Goal: Task Accomplishment & Management: Manage account settings

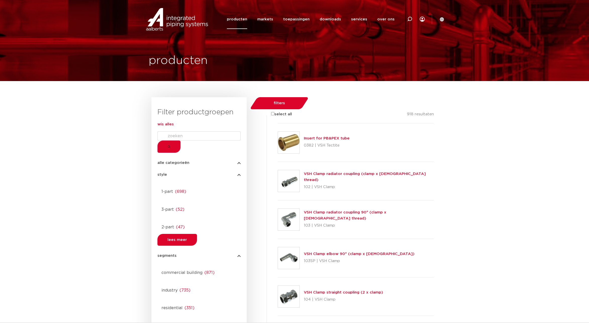
click at [271, 112] on input "select all" at bounding box center [272, 113] width 3 height 3
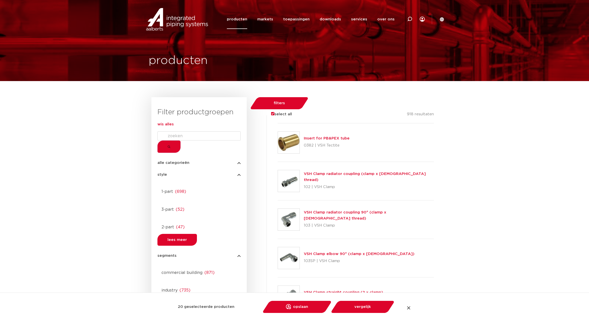
click at [271, 112] on input "select all" at bounding box center [272, 113] width 3 height 3
checkbox input "false"
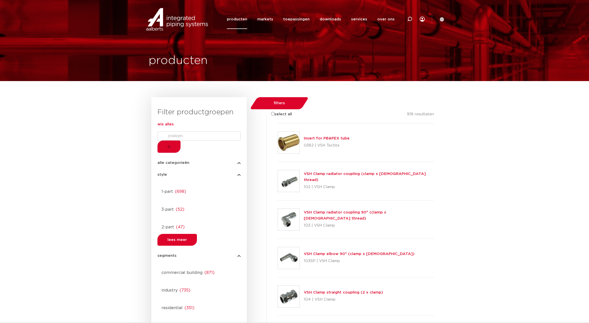
drag, startPoint x: 262, startPoint y: 137, endPoint x: 379, endPoint y: 255, distance: 166.4
click at [278, 123] on div at bounding box center [278, 123] width 0 height 0
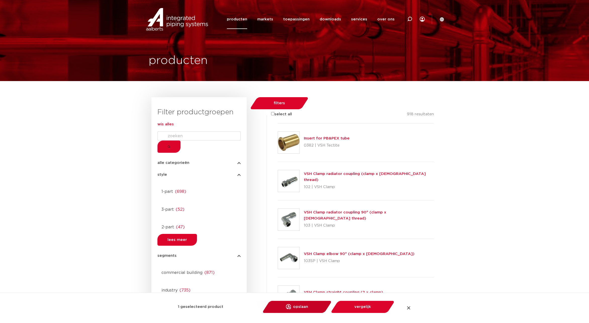
click at [306, 309] on link "opslaan opslaan in my IPS" at bounding box center [297, 306] width 62 height 12
click at [306, 306] on link "verwijder uit lijst" at bounding box center [288, 306] width 80 height 12
click at [306, 306] on link "opslaan opslaan in my IPS" at bounding box center [297, 306] width 62 height 12
click at [313, 292] on link "bekijk" at bounding box center [310, 291] width 18 height 6
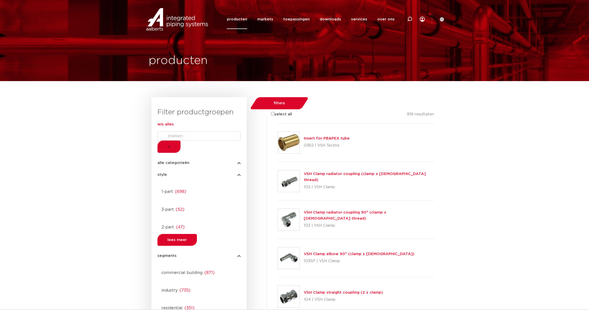
click at [190, 140] on input "Search" at bounding box center [198, 135] width 83 height 9
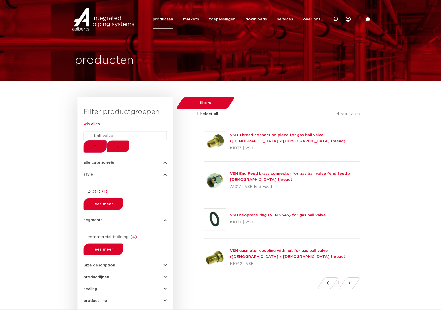
click at [113, 263] on span "Size description" at bounding box center [99, 265] width 32 height 4
drag, startPoint x: 119, startPoint y: 143, endPoint x: 137, endPoint y: 143, distance: 17.9
click at [120, 140] on input "ball valve" at bounding box center [124, 135] width 83 height 9
click at [130, 140] on input "ball valve" at bounding box center [124, 135] width 83 height 9
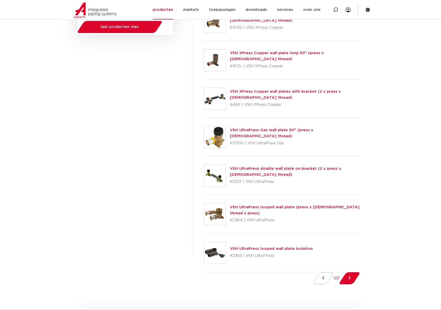
scroll to position [605, 0]
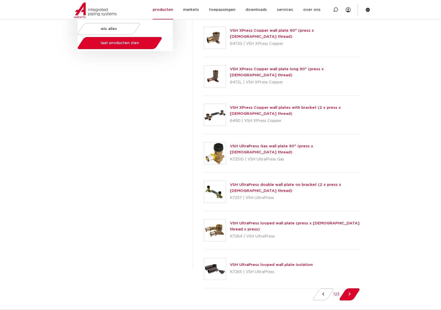
type input "ball"
click at [204, 134] on div at bounding box center [204, 134] width 0 height 0
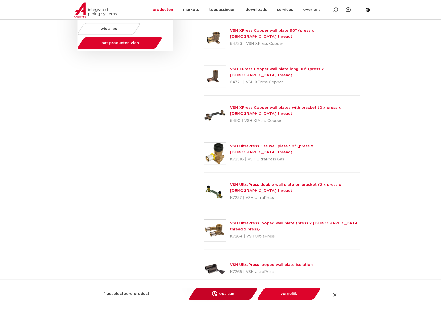
scroll to position [605, 0]
click at [227, 294] on link "opslaan opslaan in my IPS" at bounding box center [223, 293] width 62 height 12
click at [204, 134] on div at bounding box center [204, 134] width 0 height 0
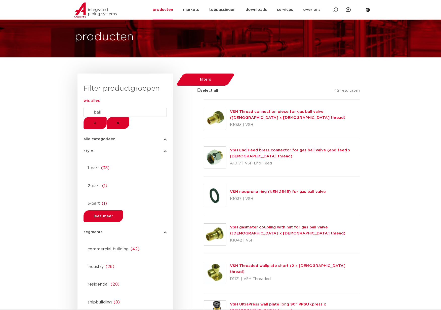
scroll to position [2, 0]
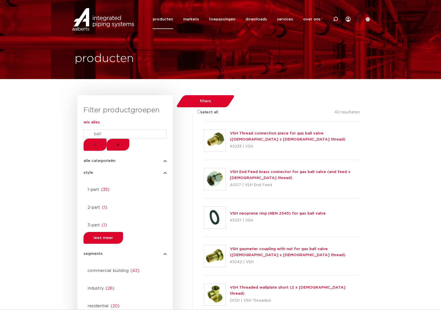
click at [253, 170] on link "VSH End Feed brass connector for gas ball valve (end feed x female thread)" at bounding box center [290, 175] width 120 height 10
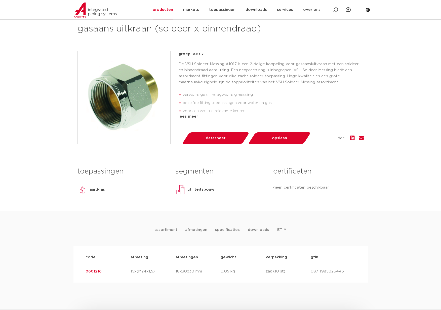
scroll to position [93, 0]
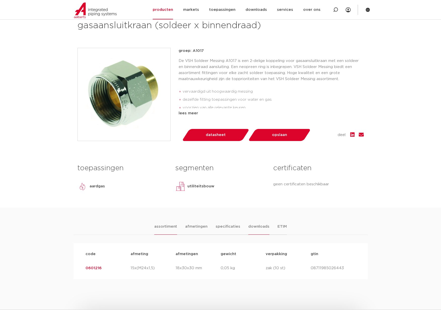
click at [250, 232] on li "downloads" at bounding box center [258, 228] width 21 height 11
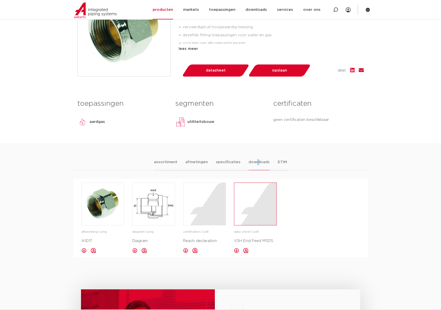
scroll to position [44, 0]
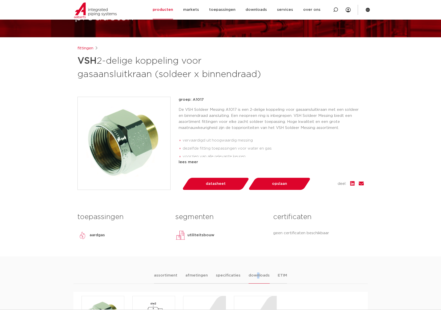
click at [85, 51] on link "fittingen" at bounding box center [85, 48] width 16 height 6
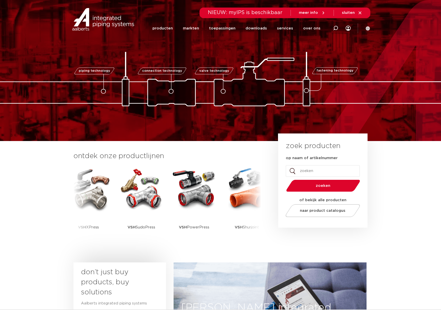
click at [390, 44] on div "piping technology connection technology valve technology fastening technology p…" at bounding box center [220, 70] width 441 height 71
click at [350, 13] on span "sluiten" at bounding box center [348, 13] width 13 height 4
click at [347, 28] on icon at bounding box center [348, 28] width 5 height 5
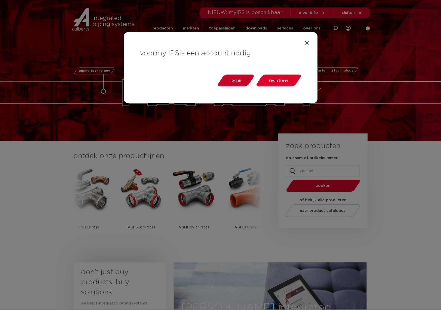
click at [241, 80] on span "log in" at bounding box center [235, 80] width 11 height 4
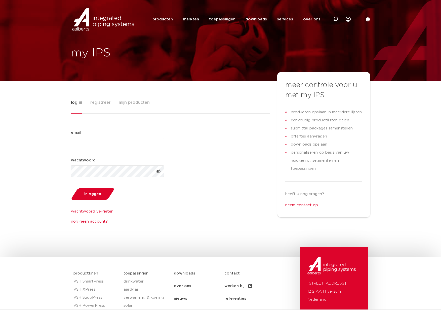
click at [105, 145] on input "email (Vereist)" at bounding box center [117, 144] width 93 height 12
click at [89, 142] on input "email (Vereist)" at bounding box center [117, 144] width 93 height 12
paste input "hallo@rubydorsman.nl"
type input "hallo@rubydorsman.nl"
click at [89, 196] on button "inloggen" at bounding box center [92, 193] width 47 height 13
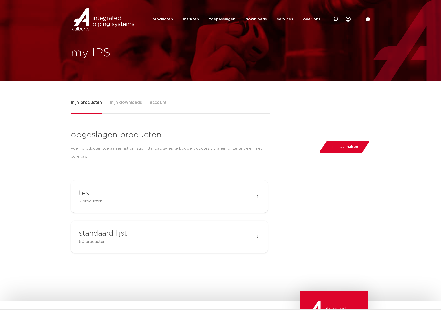
scroll to position [0, 0]
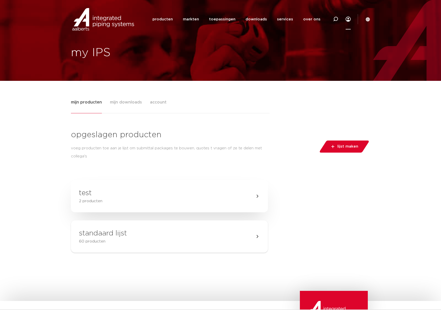
click at [109, 193] on link "test 2 producten" at bounding box center [169, 196] width 197 height 32
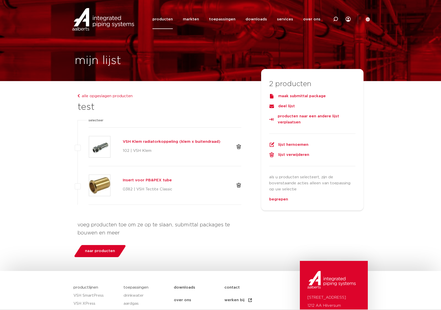
click at [89, 144] on label at bounding box center [89, 144] width 0 height 0
checkbox input "true"
checkbox input "false"
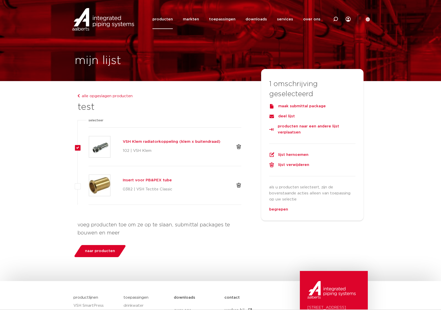
click at [89, 144] on label at bounding box center [89, 144] width 0 height 0
checkbox input "true"
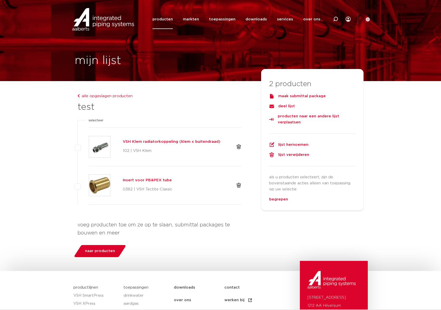
click at [388, 130] on body "Zoeken producten markten toepassingen downloads alle downloads certificaten cad…" at bounding box center [220, 205] width 441 height 411
click at [286, 106] on div "deel lijst" at bounding box center [312, 106] width 87 height 6
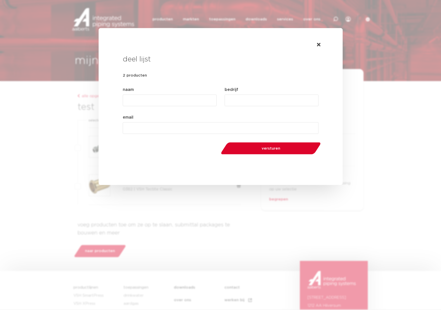
drag, startPoint x: 152, startPoint y: 129, endPoint x: 155, endPoint y: 129, distance: 3.0
click at [155, 129] on input "email (Vereist)" at bounding box center [221, 128] width 196 height 12
click at [148, 99] on input "naam (Vereist)" at bounding box center [170, 101] width 94 height 12
click at [248, 100] on input "bedrijf (Vereist)" at bounding box center [272, 101] width 94 height 12
click at [158, 99] on input "naam (Vereist)" at bounding box center [170, 101] width 94 height 12
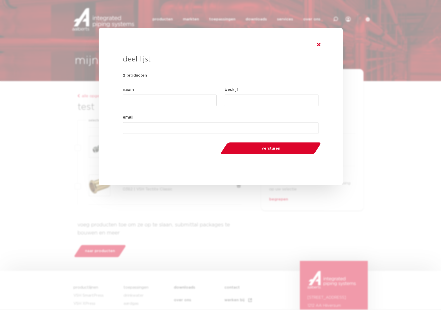
click at [318, 45] on icon at bounding box center [319, 44] width 4 height 5
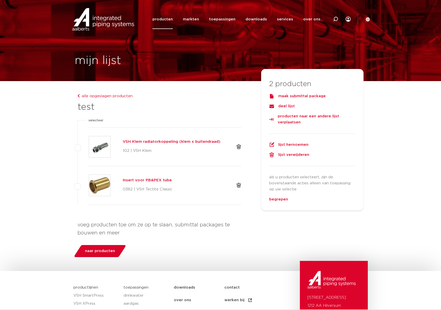
click at [297, 96] on div "maak submittal package" at bounding box center [312, 96] width 87 height 6
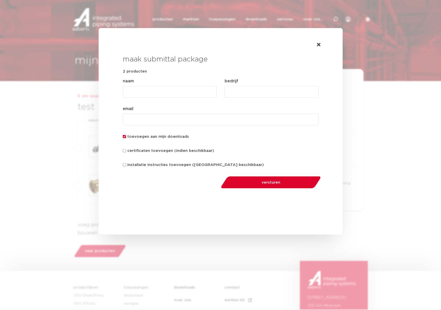
click at [124, 150] on input "certificaten toevoegen (indien beschikbaar)" at bounding box center [124, 150] width 3 height 3
click at [153, 119] on input "email (Vereist)" at bounding box center [221, 120] width 196 height 12
click at [124, 150] on input "certificaten toevoegen (indien beschikbaar)" at bounding box center [124, 150] width 3 height 3
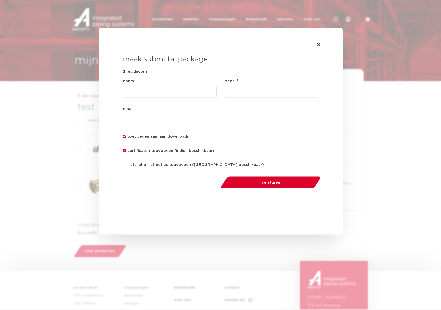
checkbox input "false"
click at [124, 136] on input "toevoegen aan mijn downloads" at bounding box center [124, 136] width 3 height 3
checkbox input "false"
click at [147, 91] on input "naam (Vereist)" at bounding box center [170, 92] width 94 height 12
click at [156, 118] on input "email (Vereist)" at bounding box center [221, 120] width 196 height 12
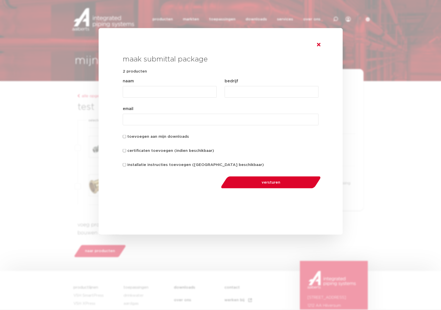
click at [318, 46] on icon at bounding box center [319, 44] width 4 height 5
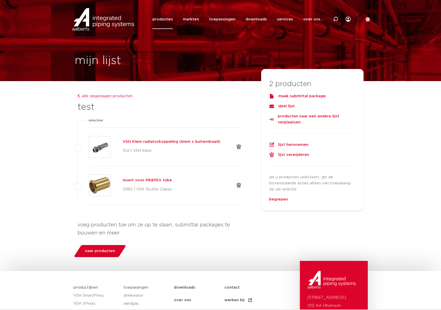
click at [106, 250] on span "naar producten" at bounding box center [100, 251] width 30 height 8
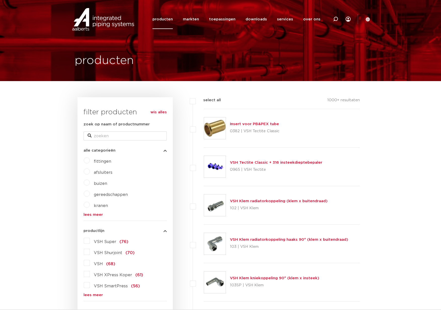
click at [204, 164] on label at bounding box center [204, 164] width 0 height 0
checkbox input "true"
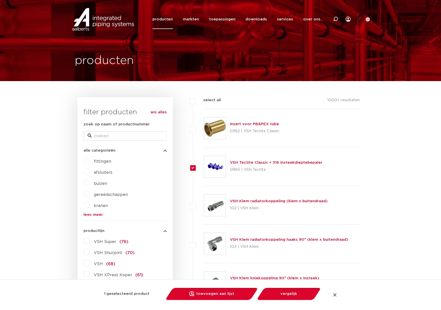
click at [204, 202] on label at bounding box center [204, 202] width 0 height 0
checkbox input "true"
click at [220, 296] on link "toevoegen aan lijst opslaan in my IPS" at bounding box center [211, 293] width 85 height 12
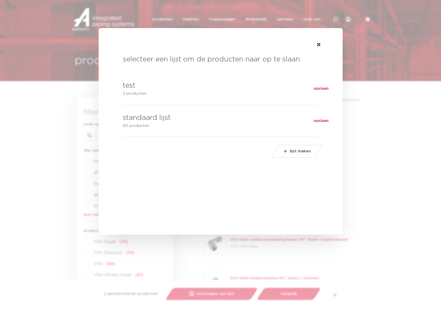
click at [177, 85] on link "test 2 producten opslaan" at bounding box center [221, 88] width 196 height 32
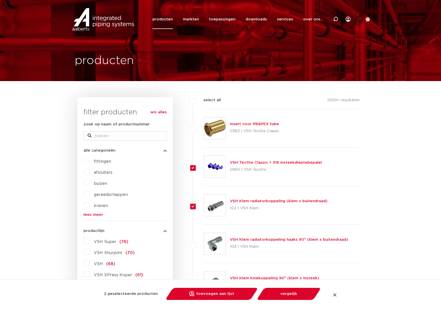
drag, startPoint x: 193, startPoint y: 167, endPoint x: 194, endPoint y: 200, distance: 32.7
click at [204, 164] on label at bounding box center [204, 164] width 0 height 0
checkbox input "false"
click at [204, 202] on label at bounding box center [204, 202] width 0 height 0
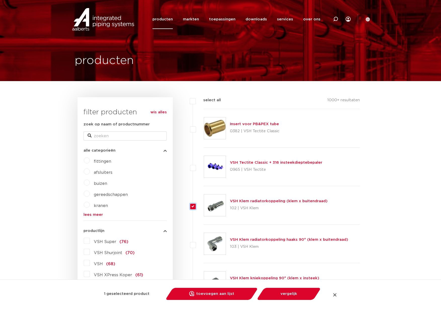
checkbox input "false"
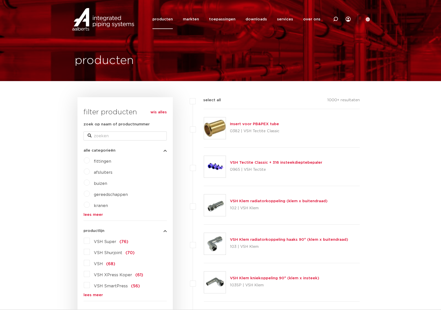
drag, startPoint x: 193, startPoint y: 245, endPoint x: 194, endPoint y: 248, distance: 3.4
click at [204, 241] on label at bounding box center [204, 241] width 0 height 0
checkbox input "true"
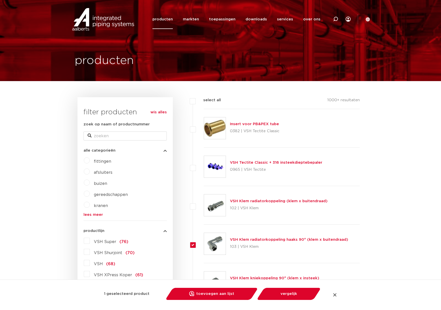
click at [221, 294] on link "toevoegen aan lijst opslaan in my IPS" at bounding box center [211, 293] width 85 height 12
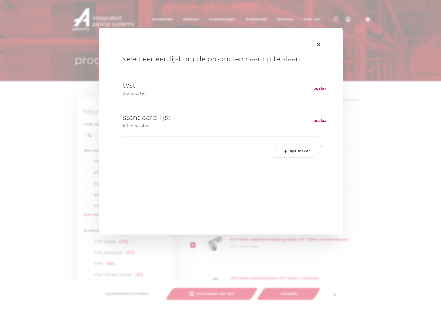
click at [215, 92] on link "test 3 producten opslaan" at bounding box center [221, 88] width 196 height 32
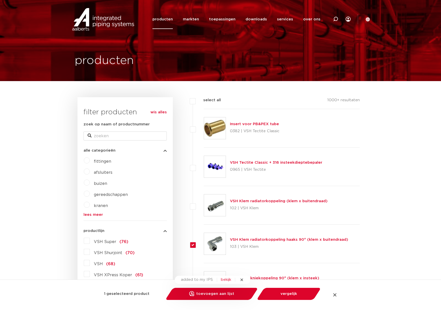
click at [225, 280] on link "bekijk" at bounding box center [226, 279] width 18 height 6
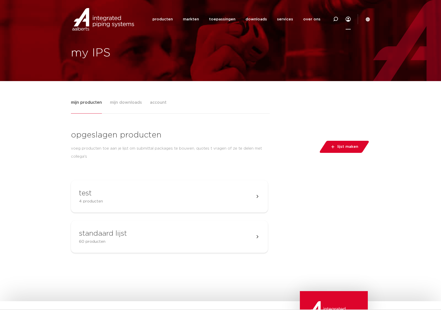
click at [133, 103] on span "mijn downloads" at bounding box center [126, 102] width 32 height 10
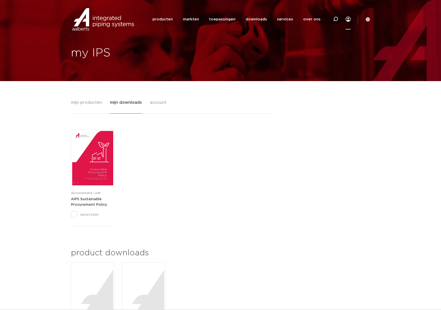
drag, startPoint x: 156, startPoint y: 105, endPoint x: 156, endPoint y: 108, distance: 3.3
click at [156, 105] on span "account" at bounding box center [158, 102] width 17 height 10
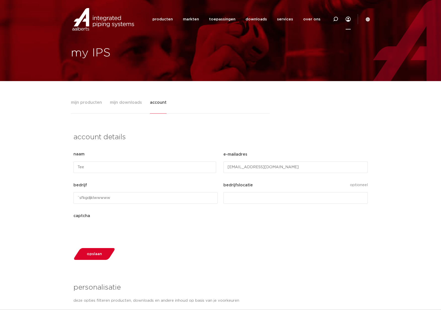
click at [122, 103] on span "mijn downloads" at bounding box center [126, 102] width 32 height 10
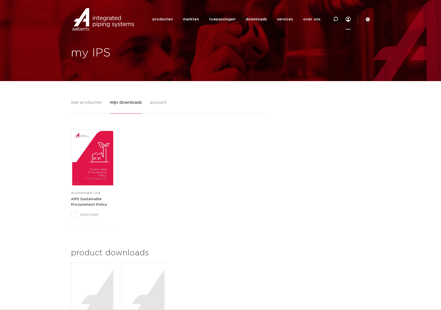
click at [89, 103] on span "mijn producten" at bounding box center [86, 102] width 31 height 10
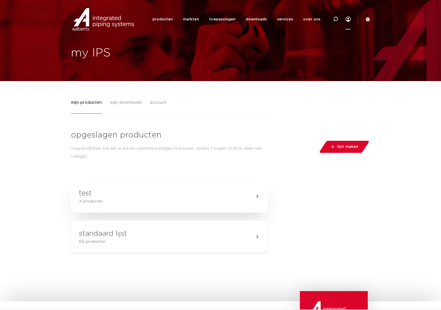
click at [103, 199] on link "test 4 producten" at bounding box center [169, 196] width 197 height 32
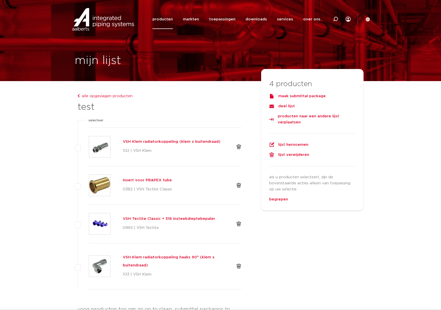
click at [149, 142] on h5 "VSH Klem radiatorkoppeling (klem x buitendraad)" at bounding box center [175, 142] width 105 height 8
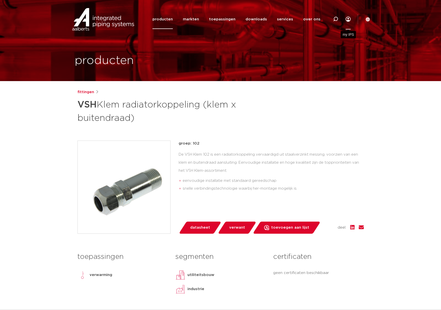
click at [348, 19] on link "Menu" at bounding box center [348, 19] width 5 height 21
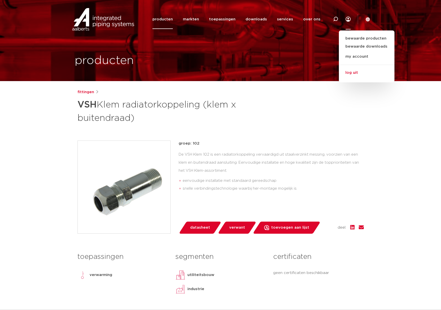
click at [350, 71] on link "log uit" at bounding box center [367, 71] width 56 height 13
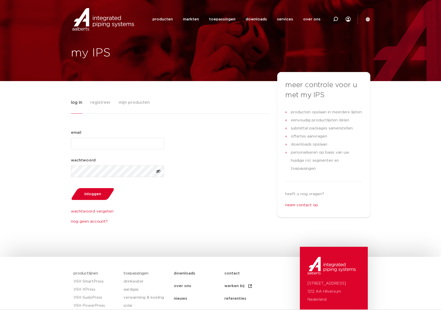
click at [423, 190] on div "log in registreer mijn producten email (Vereist) wachtwoord (Vereist) inloggen …" at bounding box center [220, 169] width 441 height 176
